Goal: Find specific page/section: Find specific page/section

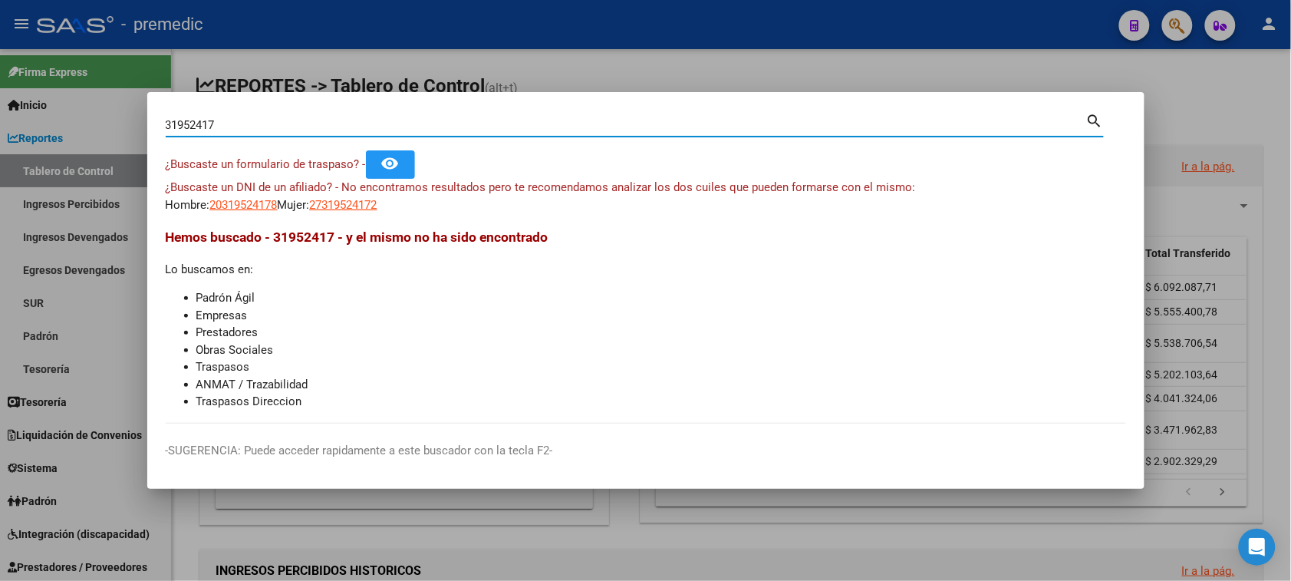
drag, startPoint x: 313, startPoint y: 121, endPoint x: 135, endPoint y: 121, distance: 177.9
click at [135, 121] on div "31952417 Buscar (apellido, dni, cuil, nro traspaso, cuit, obra social) search ¿…" at bounding box center [645, 290] width 1291 height 581
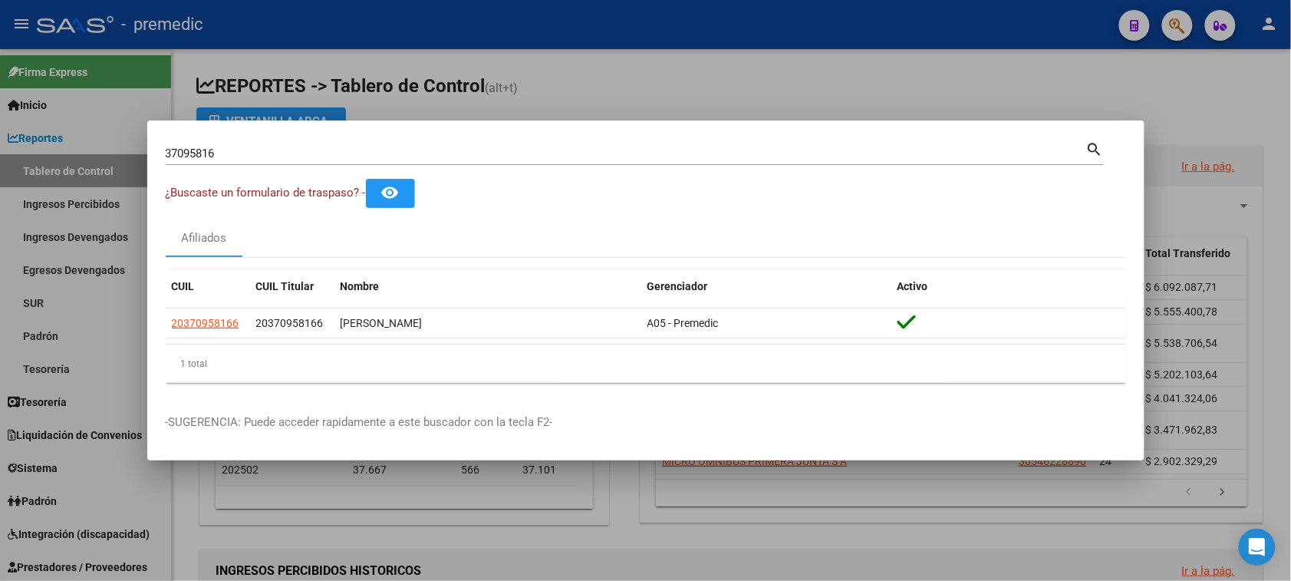
drag, startPoint x: 232, startPoint y: 147, endPoint x: 128, endPoint y: 147, distance: 104.3
click at [128, 147] on div "37095816 Buscar (apellido, dni, cuil, nro traspaso, cuit, obra social) search ¿…" at bounding box center [645, 290] width 1291 height 581
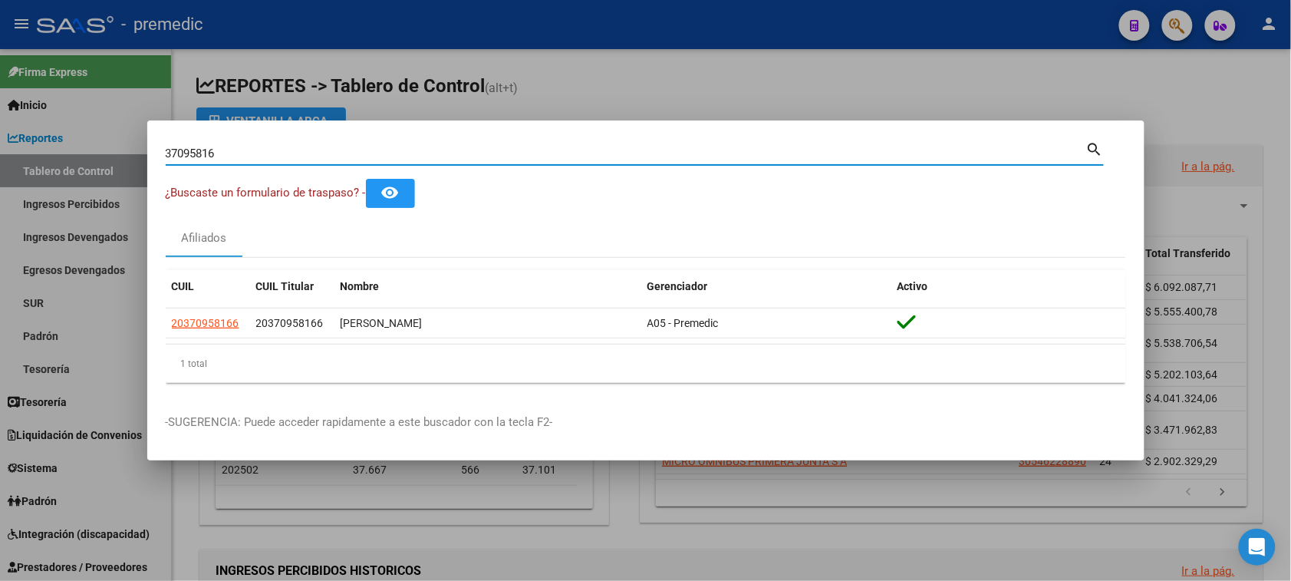
drag, startPoint x: 194, startPoint y: 155, endPoint x: 92, endPoint y: 150, distance: 102.1
click at [92, 152] on div "37095816 Buscar (apellido, dni, cuil, nro traspaso, cuit, obra social) search ¿…" at bounding box center [645, 290] width 1291 height 581
paste input "27-36528936-"
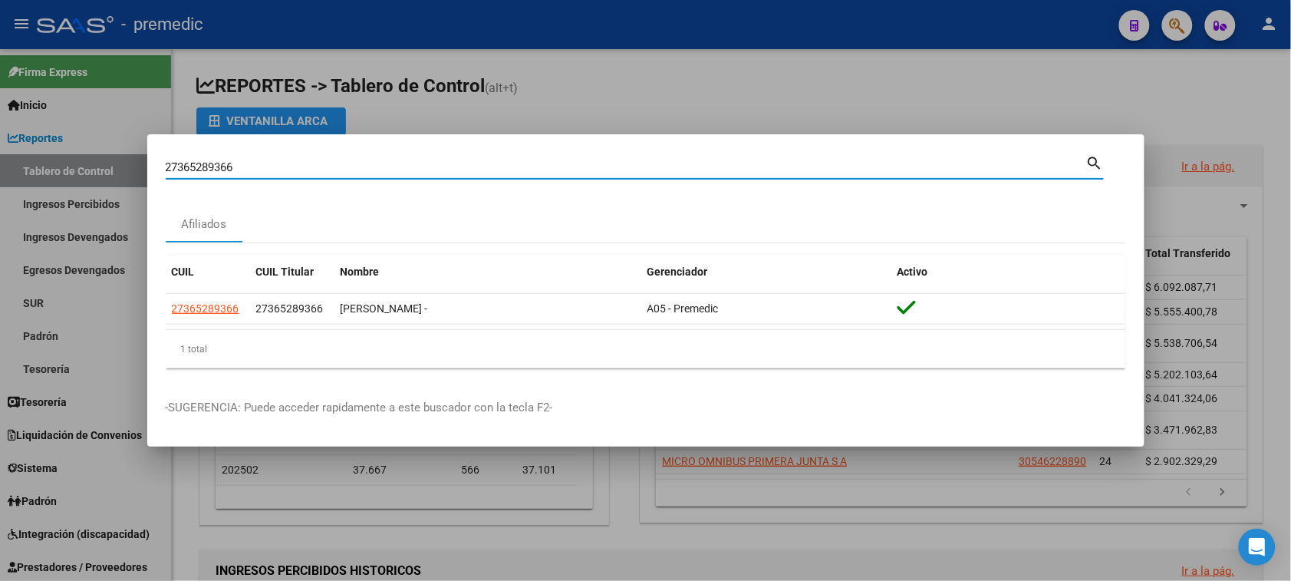
drag, startPoint x: 257, startPoint y: 167, endPoint x: 113, endPoint y: 153, distance: 144.8
click at [113, 153] on div "27365289366 Buscar (apellido, dni, cuil, nro traspaso, cuit, obra social) searc…" at bounding box center [645, 290] width 1291 height 581
paste input "-28737824-1"
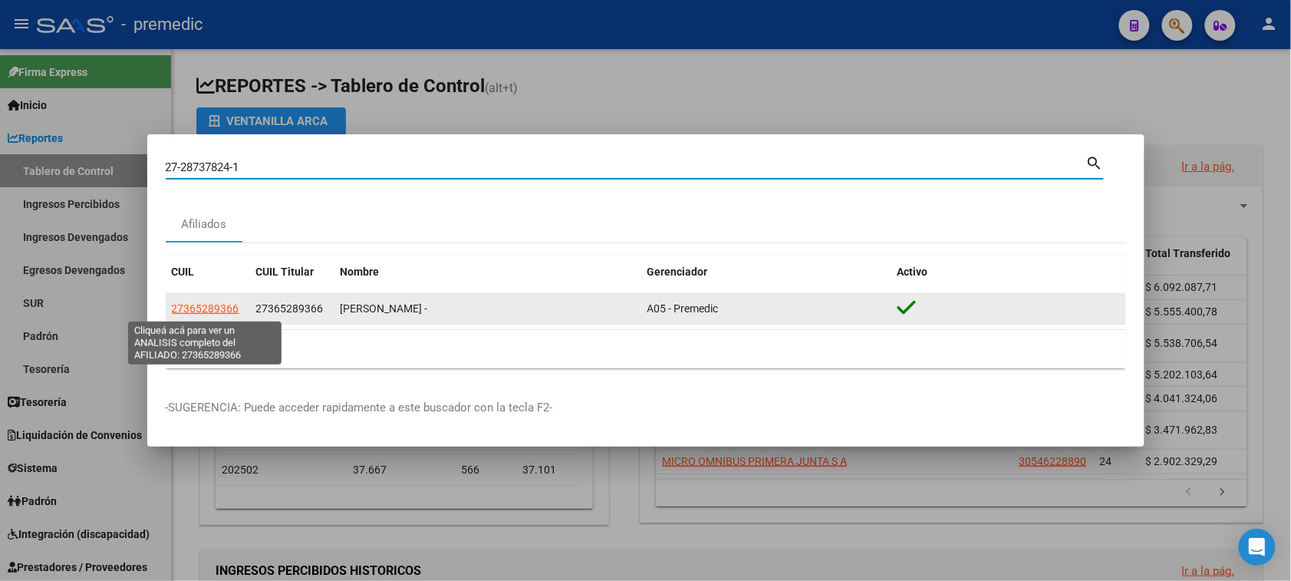
click at [215, 305] on span "27365289366" at bounding box center [205, 308] width 67 height 12
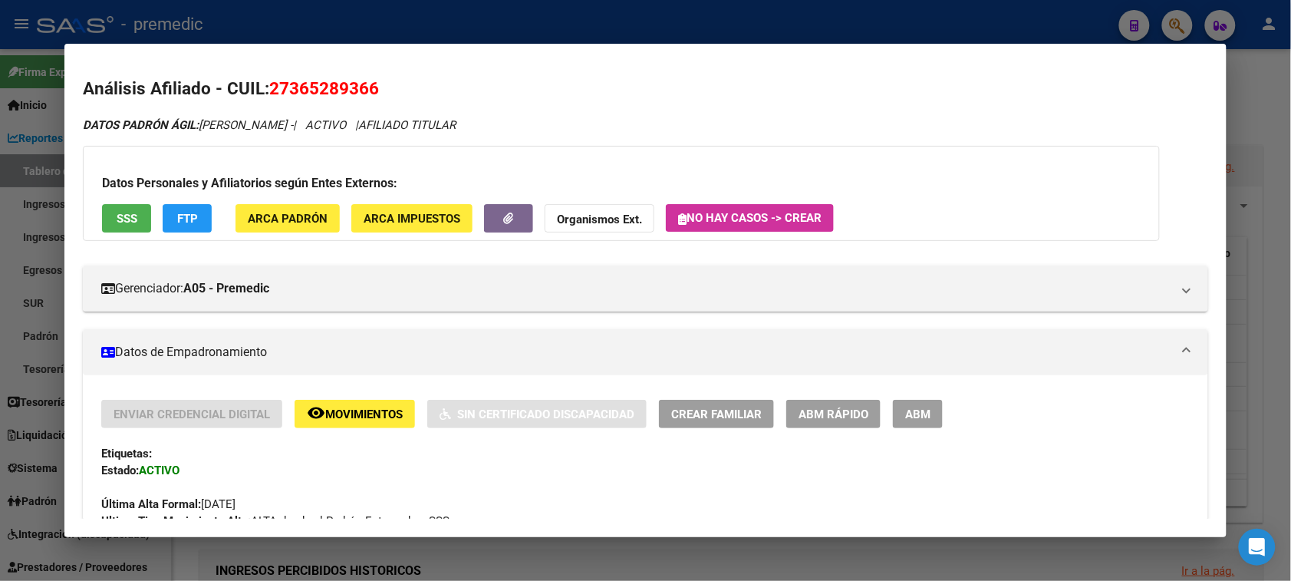
click at [1164, 23] on div at bounding box center [645, 290] width 1291 height 581
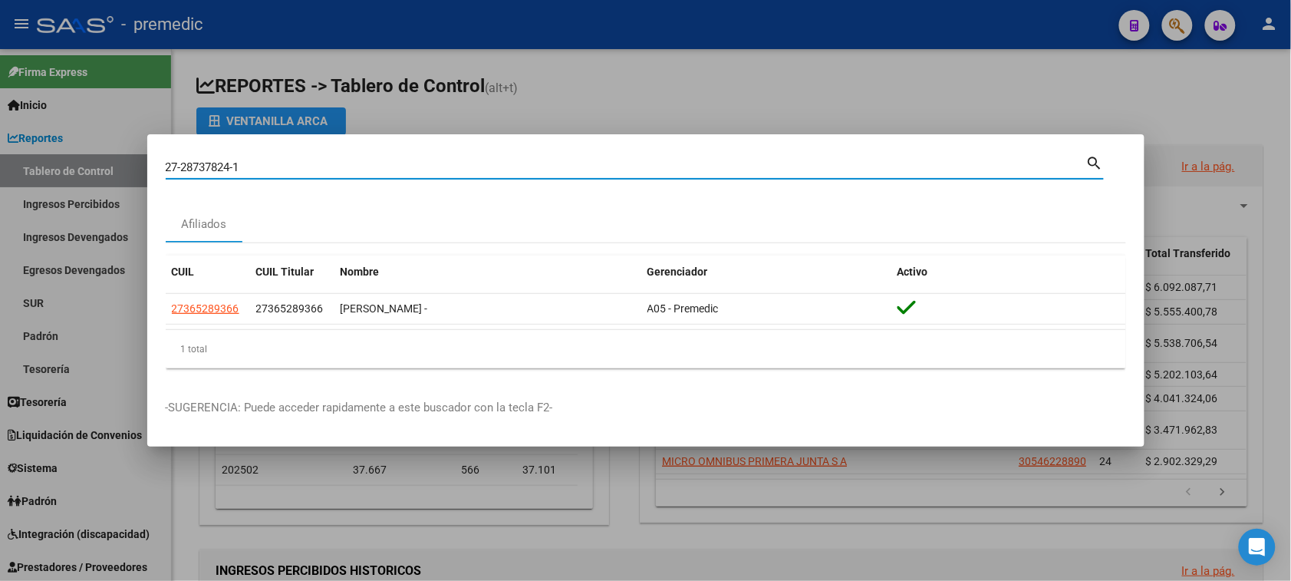
drag, startPoint x: 267, startPoint y: 169, endPoint x: 75, endPoint y: 163, distance: 191.8
click at [75, 163] on div "27-28737824-1 Buscar (apellido, dni, cuil, nro traspaso, cuit, obra social) sea…" at bounding box center [645, 290] width 1291 height 581
paste input "365289366"
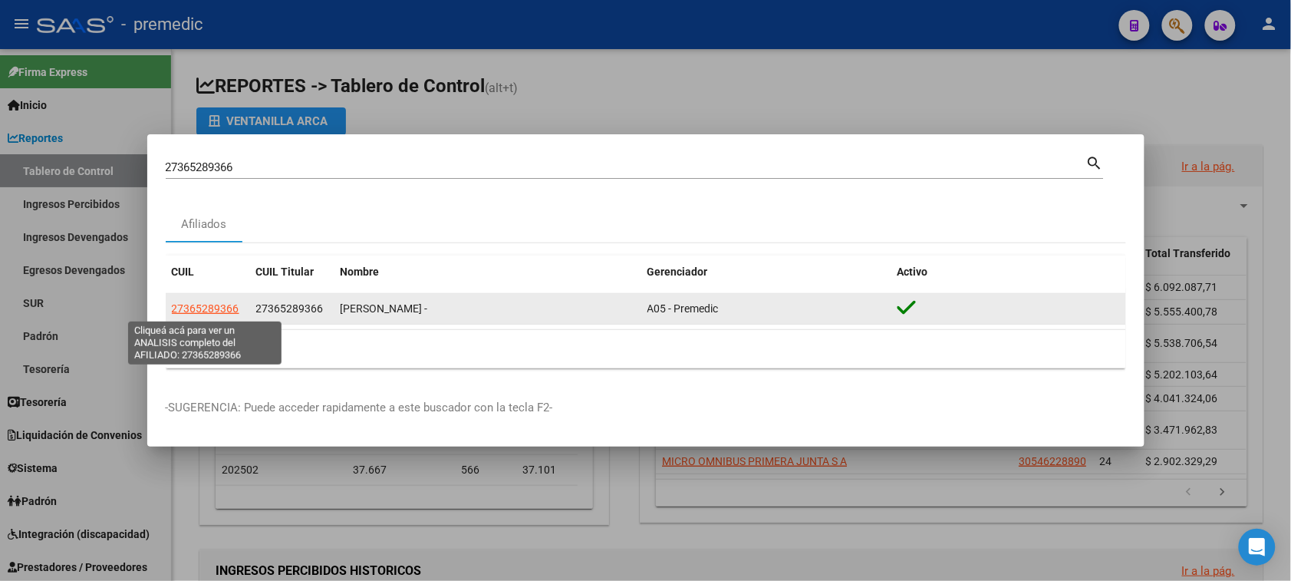
click at [198, 304] on span "27365289366" at bounding box center [205, 308] width 67 height 12
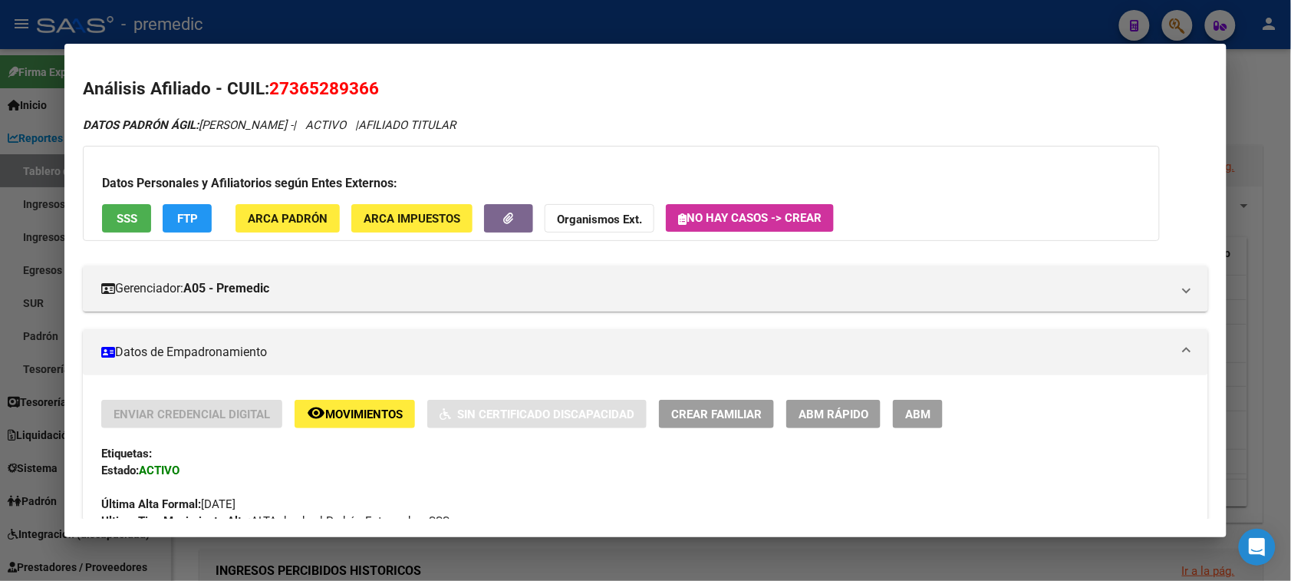
drag, startPoint x: 1176, startPoint y: 24, endPoint x: 1164, endPoint y: 27, distance: 11.9
click at [1177, 24] on div at bounding box center [645, 290] width 1291 height 581
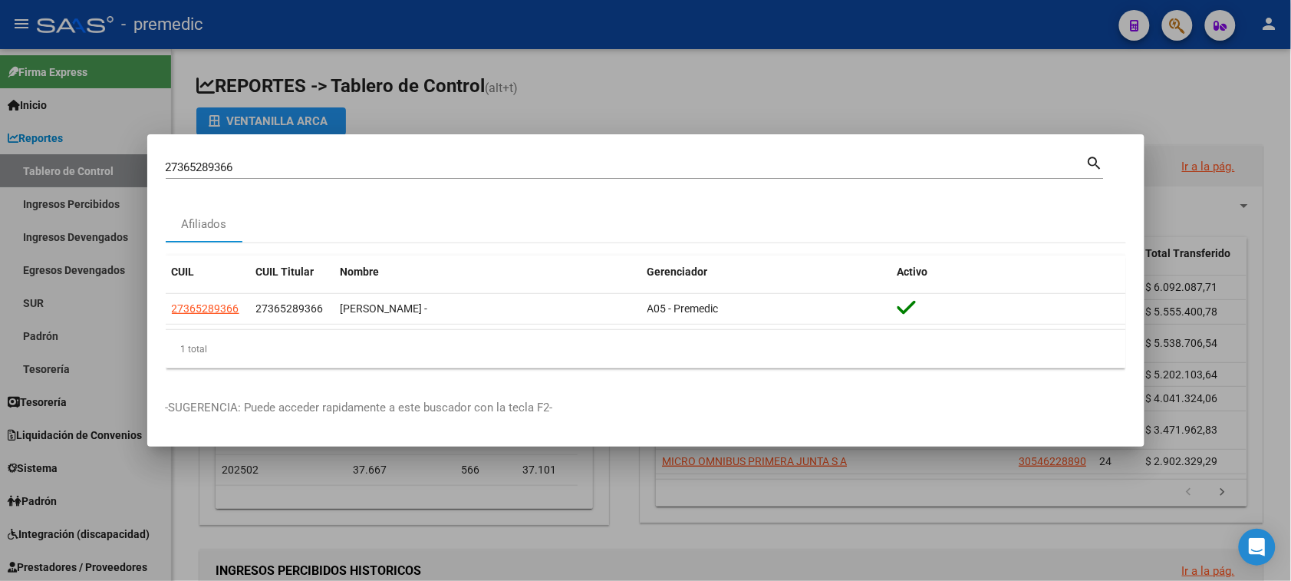
drag, startPoint x: 304, startPoint y: 163, endPoint x: 295, endPoint y: 166, distance: 10.0
click at [304, 162] on input "27365289366" at bounding box center [626, 167] width 920 height 14
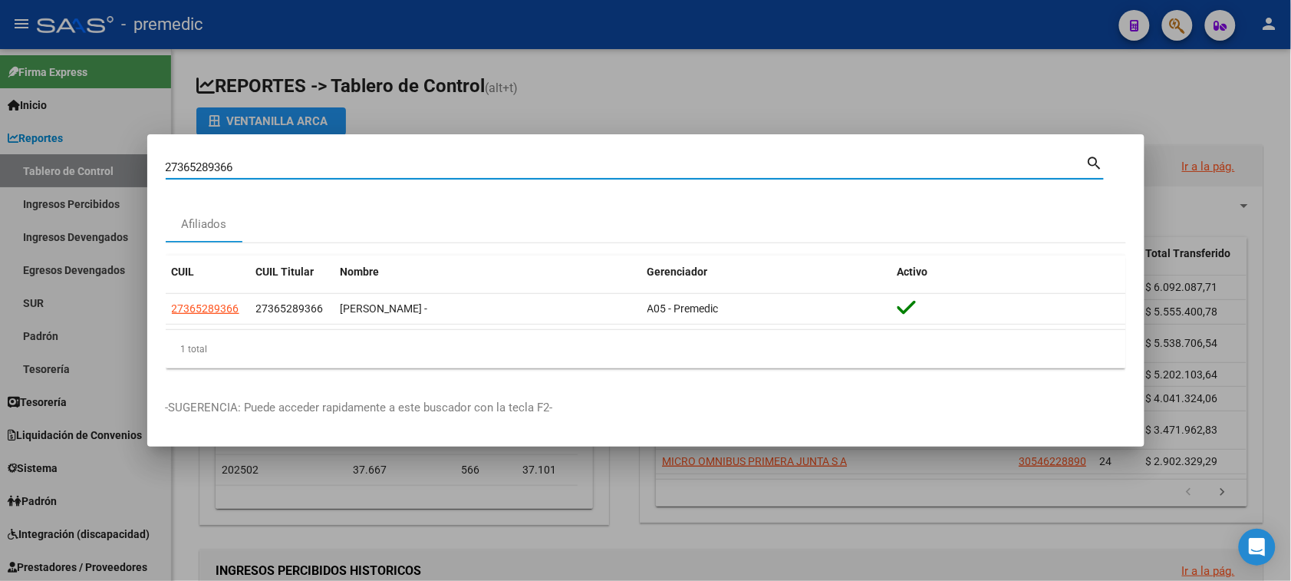
drag, startPoint x: 266, startPoint y: 166, endPoint x: 47, endPoint y: 166, distance: 219.4
click at [47, 166] on div "27365289366 Buscar (apellido, dni, cuil, nro traspaso, cuit, obra social) searc…" at bounding box center [645, 290] width 1291 height 581
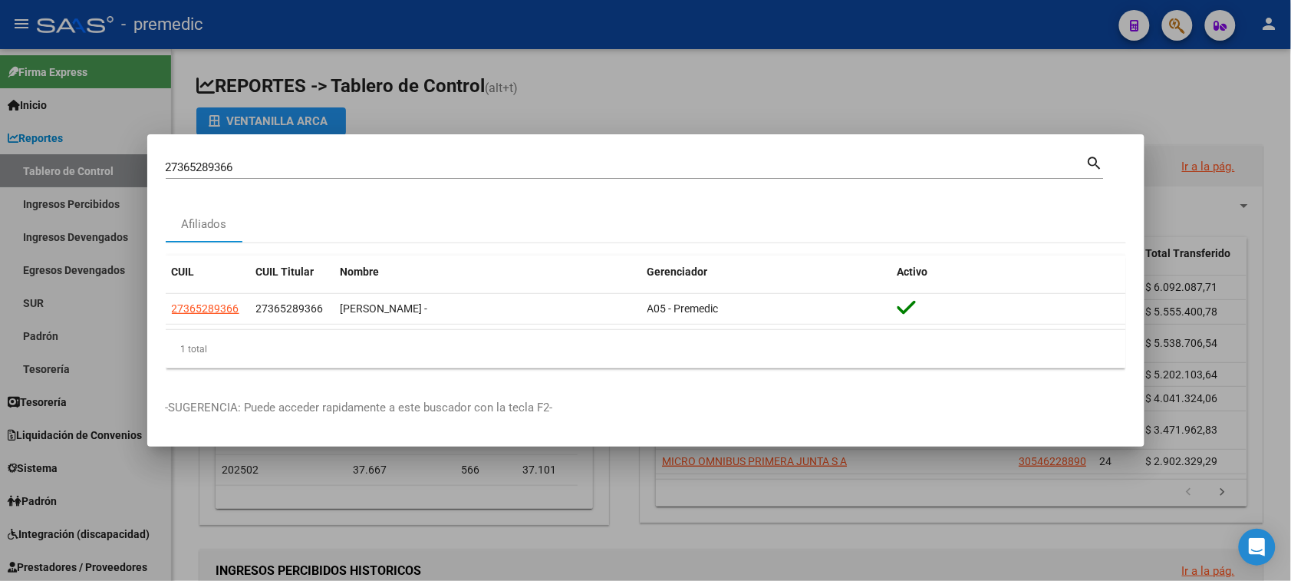
drag, startPoint x: 204, startPoint y: 156, endPoint x: 44, endPoint y: 142, distance: 160.9
click at [44, 142] on div "27365289366 Buscar (apellido, dni, cuil, nro traspaso, cuit, obra social) searc…" at bounding box center [645, 290] width 1291 height 581
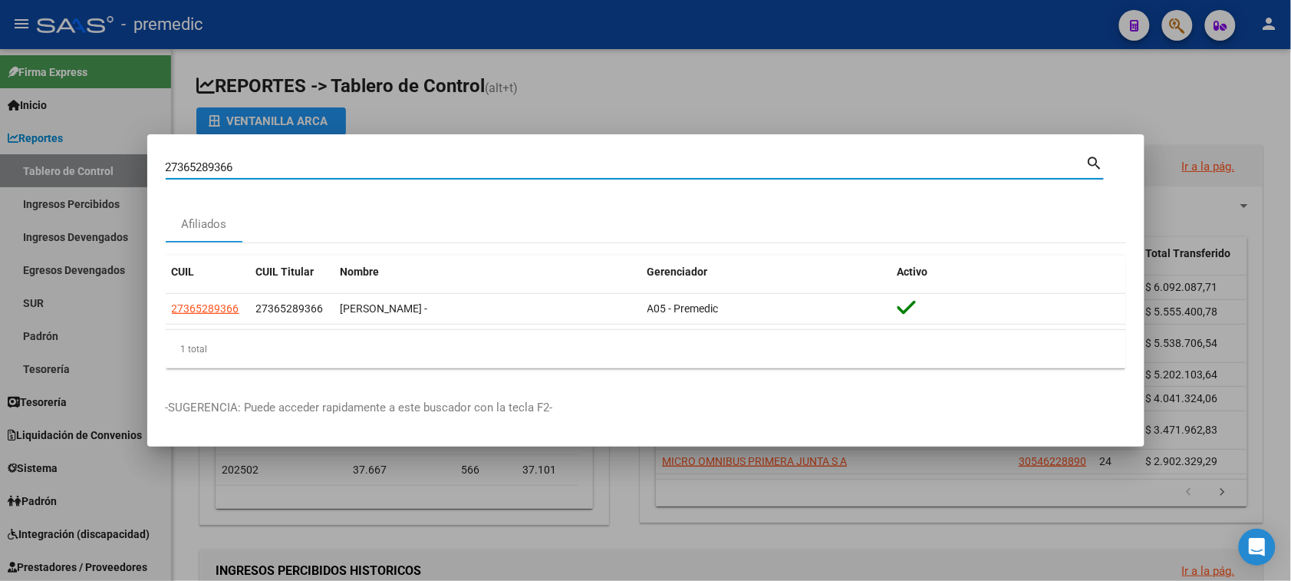
drag, startPoint x: 262, startPoint y: 165, endPoint x: 97, endPoint y: 154, distance: 166.0
click at [100, 158] on div "27365289366 Buscar (apellido, dni, cuil, nro traspaso, cuit, obra social) searc…" at bounding box center [645, 290] width 1291 height 581
paste input "-28737824-1"
type input "27287378241"
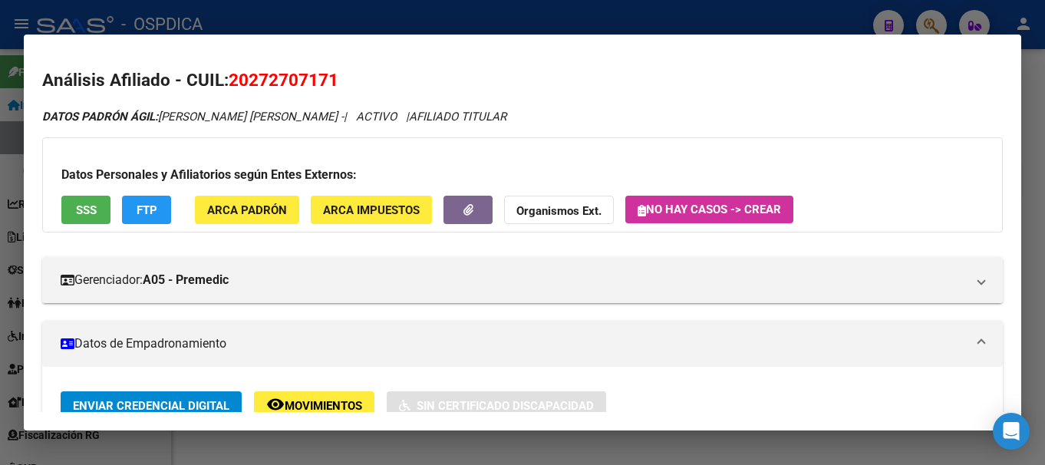
scroll to position [767, 0]
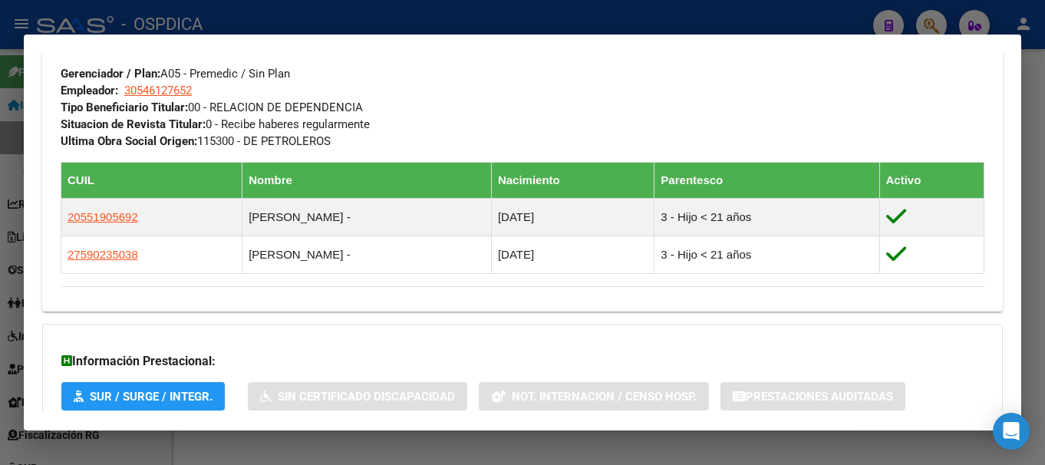
click at [282, 22] on div at bounding box center [522, 232] width 1045 height 465
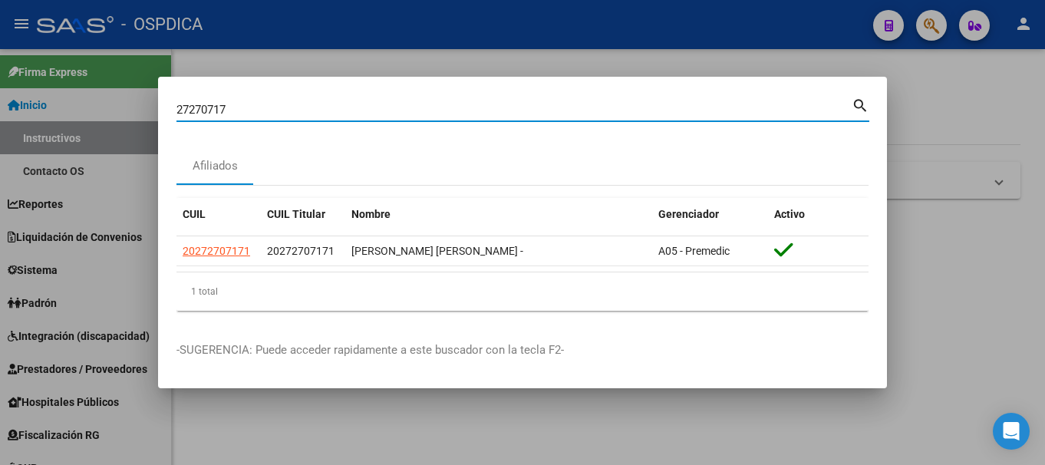
drag, startPoint x: 240, startPoint y: 112, endPoint x: 87, endPoint y: 96, distance: 153.5
click at [89, 97] on div "27270717 Buscar (apellido, dni, cuil, nro traspaso, cuit, obra social) search A…" at bounding box center [522, 232] width 1045 height 465
paste input "-39846403-1"
type input "27398464031"
